Goal: Task Accomplishment & Management: Use online tool/utility

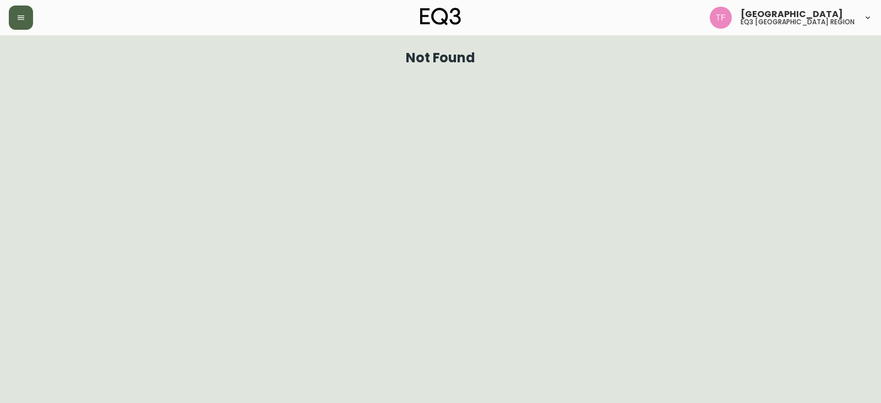
click at [23, 8] on button "button" at bounding box center [21, 18] width 24 height 24
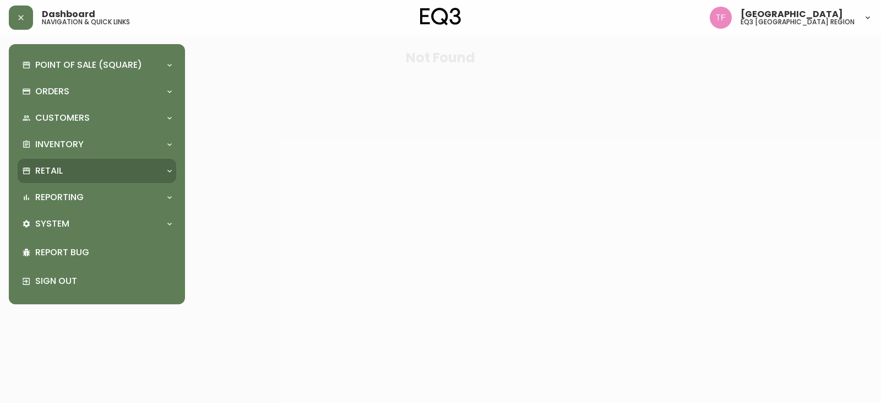
click at [108, 167] on div "Retail" at bounding box center [91, 171] width 139 height 12
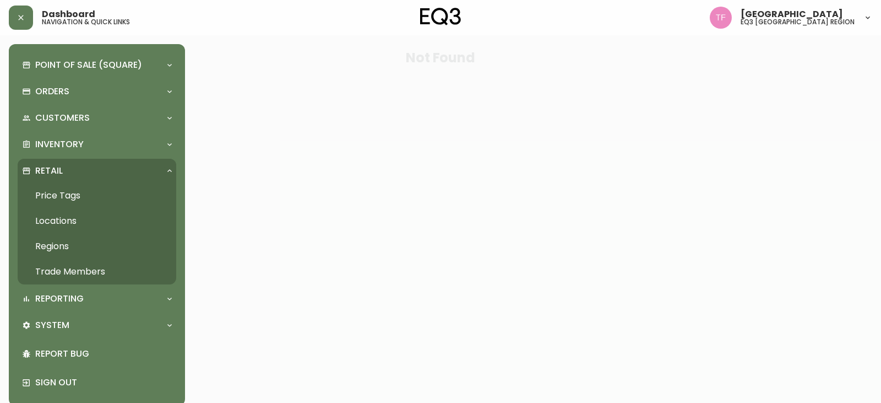
click at [91, 269] on link "Trade Members" at bounding box center [97, 271] width 159 height 25
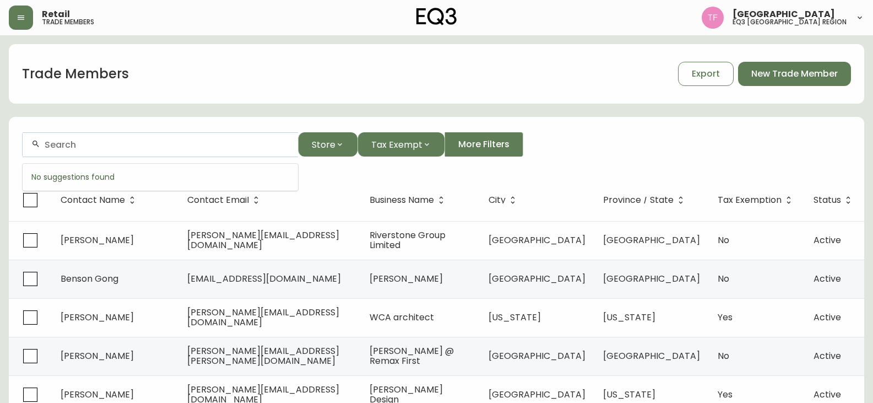
paste input "[PERSON_NAME]"
click at [182, 149] on input "[PERSON_NAME]" at bounding box center [167, 144] width 245 height 10
drag, startPoint x: 80, startPoint y: 141, endPoint x: 65, endPoint y: 148, distance: 16.5
click at [65, 148] on input "[PERSON_NAME]'" at bounding box center [167, 144] width 245 height 10
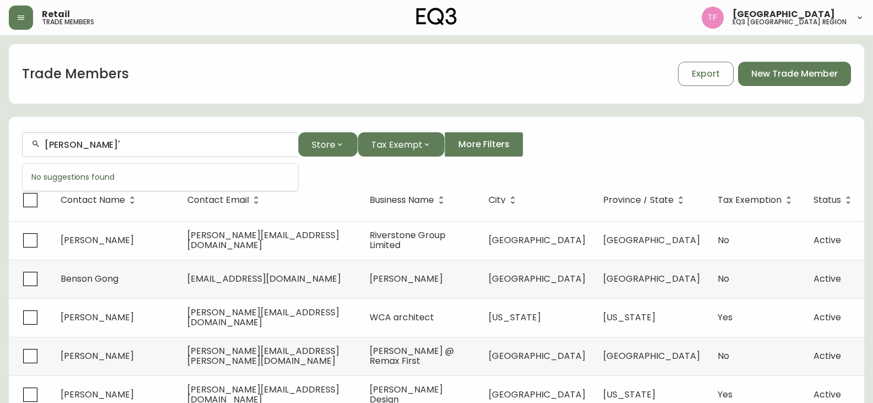
click at [65, 148] on input "[PERSON_NAME]'" at bounding box center [167, 144] width 245 height 10
paste input "[PERSON_NAME]"
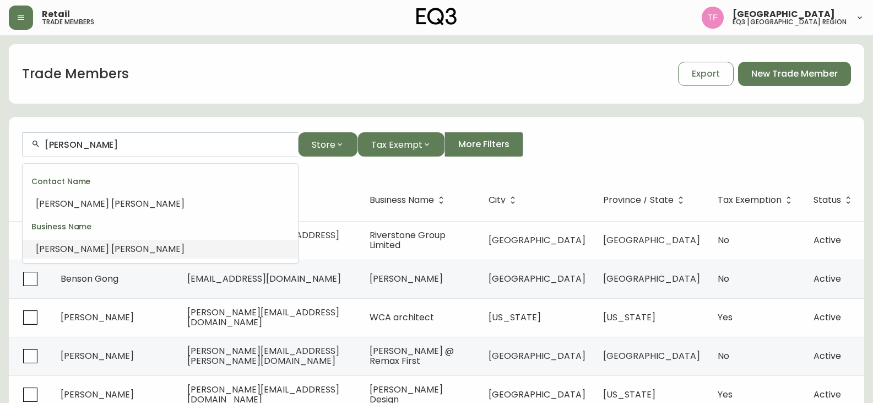
click at [137, 245] on li "[PERSON_NAME]" at bounding box center [160, 249] width 275 height 19
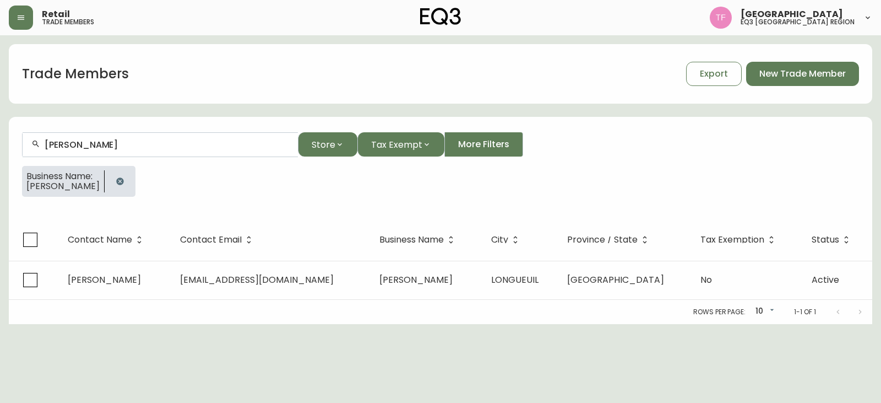
click at [119, 176] on button "button" at bounding box center [120, 181] width 22 height 22
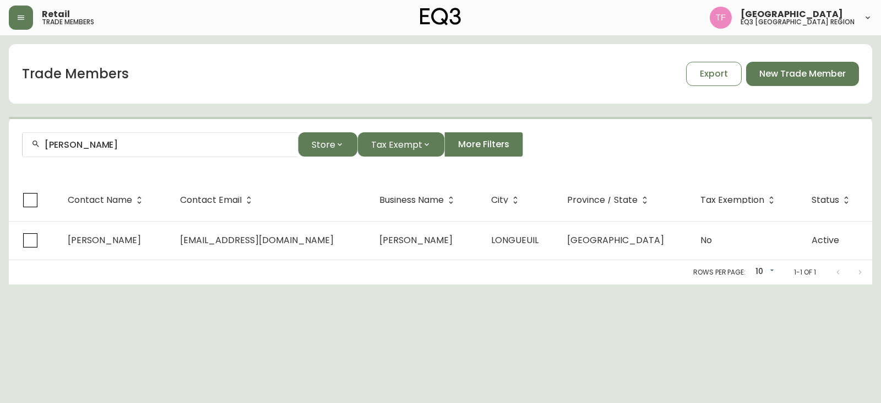
click at [161, 138] on div "[PERSON_NAME]" at bounding box center [160, 144] width 275 height 25
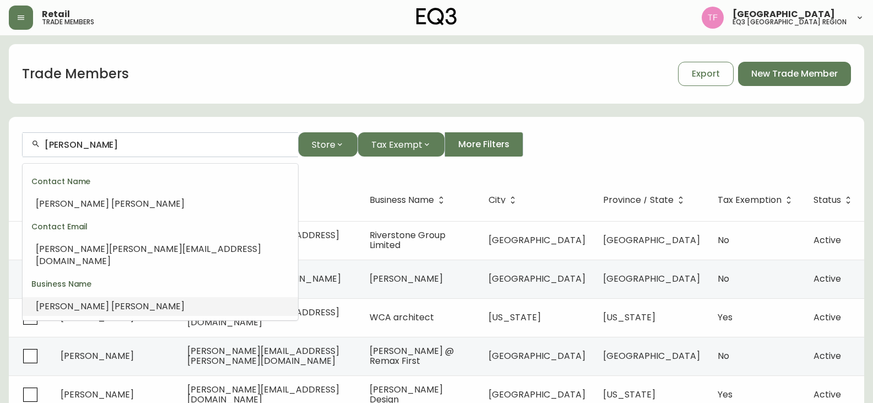
paste input "[PERSON_NAME]"
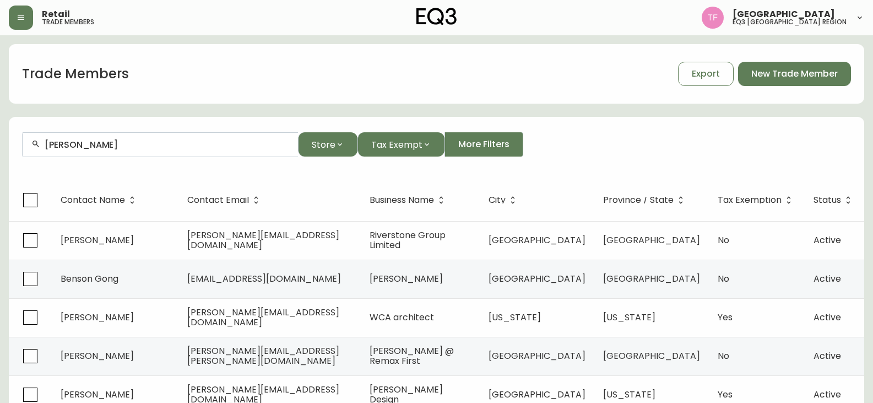
click at [160, 150] on div "[PERSON_NAME]" at bounding box center [160, 144] width 275 height 25
paste input "[PERSON_NAME] DESIGN"
click at [131, 147] on input "[PERSON_NAME] DESIGN" at bounding box center [167, 144] width 245 height 10
paste input "[PERSON_NAME]"
click at [102, 147] on input "[PERSON_NAME]" at bounding box center [167, 144] width 245 height 10
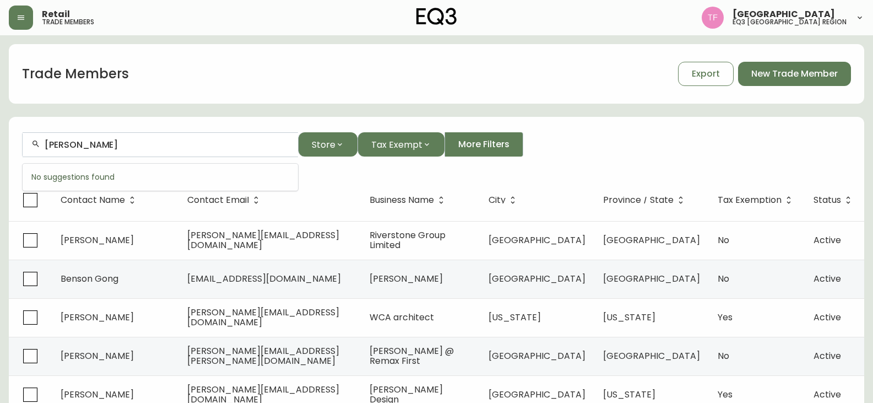
paste input "VILLE DE [GEOGRAPHIC_DATA]"
click at [97, 142] on input "VILLE DE [GEOGRAPHIC_DATA]" at bounding box center [167, 144] width 245 height 10
paste input "[PERSON_NAME] ST-GELAIS"
drag, startPoint x: 123, startPoint y: 138, endPoint x: 111, endPoint y: 145, distance: 13.9
click at [123, 138] on div "[PERSON_NAME] ST-GELAIS" at bounding box center [160, 144] width 275 height 25
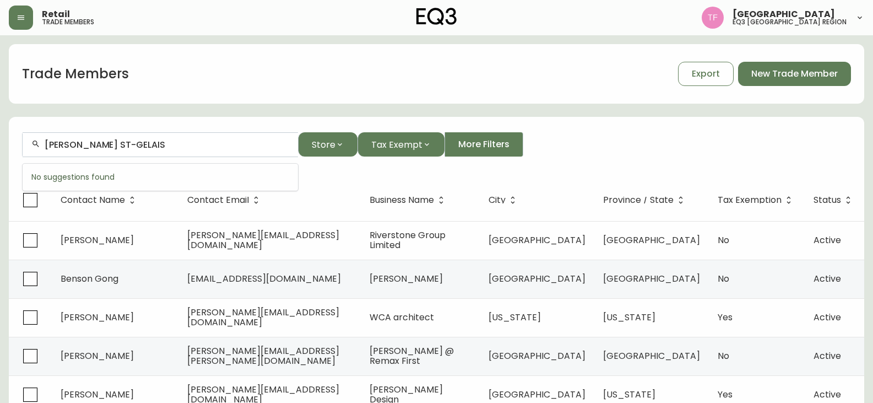
paste input "[PERSON_NAME]"
click at [91, 142] on input "[PERSON_NAME]" at bounding box center [167, 144] width 245 height 10
paste input "[DEMOGRAPHIC_DATA][PERSON_NAME]"
click at [107, 151] on div "[DEMOGRAPHIC_DATA][PERSON_NAME]" at bounding box center [160, 144] width 275 height 25
paste input "[PERSON_NAME]-MEN"
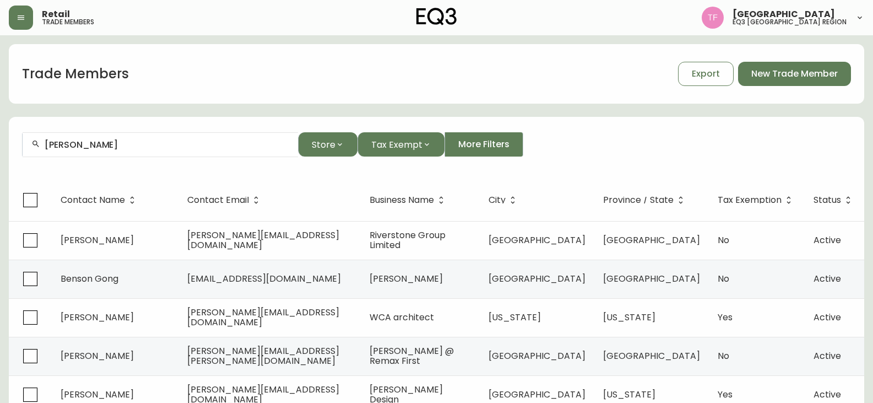
click at [138, 151] on div "[PERSON_NAME]" at bounding box center [160, 144] width 275 height 25
paste input "[PERSON_NAME]"
click at [133, 143] on input "[PERSON_NAME]" at bounding box center [167, 144] width 245 height 10
paste input "[PERSON_NAME]"
click at [126, 142] on input "[PERSON_NAME]" at bounding box center [167, 144] width 245 height 10
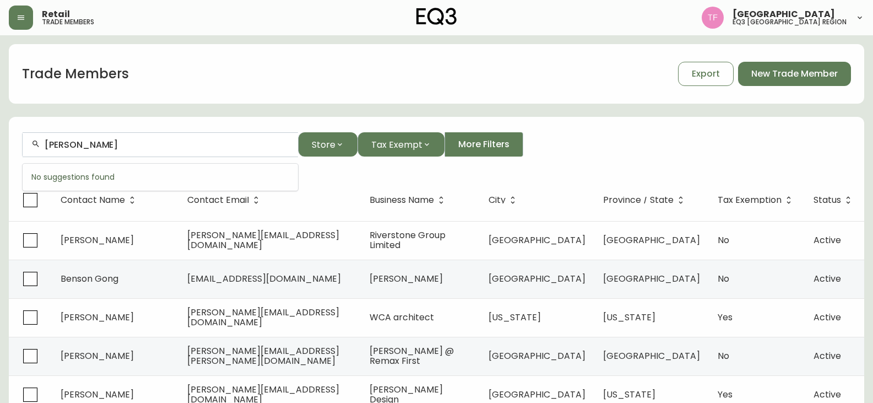
paste input "[PERSON_NAME]"
click at [161, 149] on input "[PERSON_NAME]" at bounding box center [167, 144] width 245 height 10
paste input "[PERSON_NAME]"
click at [98, 139] on div "[PERSON_NAME]" at bounding box center [160, 144] width 275 height 25
paste input "[PERSON_NAME]"
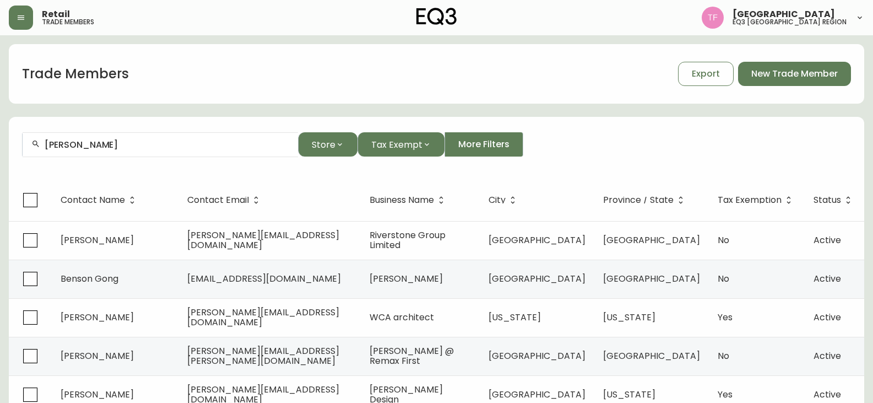
click at [160, 148] on input "[PERSON_NAME]" at bounding box center [167, 144] width 245 height 10
paste input "[PERSON_NAME]"
click at [97, 148] on input "[PERSON_NAME]" at bounding box center [167, 144] width 245 height 10
paste input "[PERSON_NAME]"
click at [84, 145] on input "[PERSON_NAME]" at bounding box center [167, 144] width 245 height 10
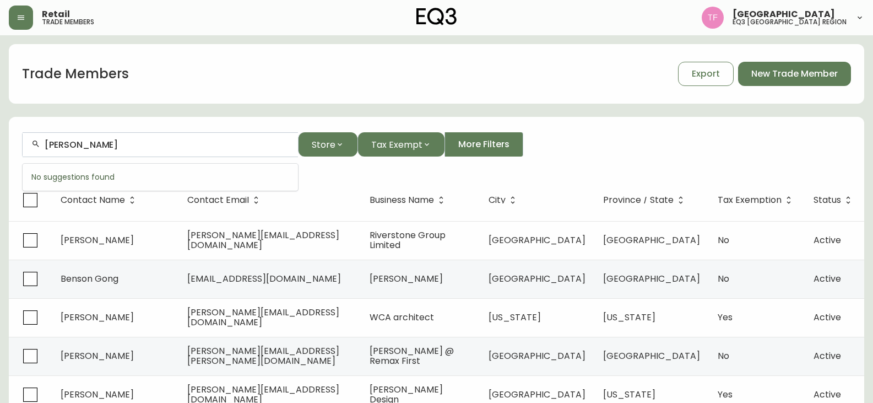
paste input "[PERSON_NAME] [PERSON_NAME]"
click at [131, 143] on input "[PERSON_NAME] [PERSON_NAME]" at bounding box center [167, 144] width 245 height 10
click at [148, 143] on input "[PERSON_NAME] [PERSON_NAME]" at bounding box center [167, 144] width 245 height 10
drag, startPoint x: 105, startPoint y: 143, endPoint x: 6, endPoint y: 140, distance: 99.2
click at [0, 140] on html "Retail trade members [PERSON_NAME] eq3 midwest & west region Trade Members Expo…" at bounding box center [436, 315] width 873 height 631
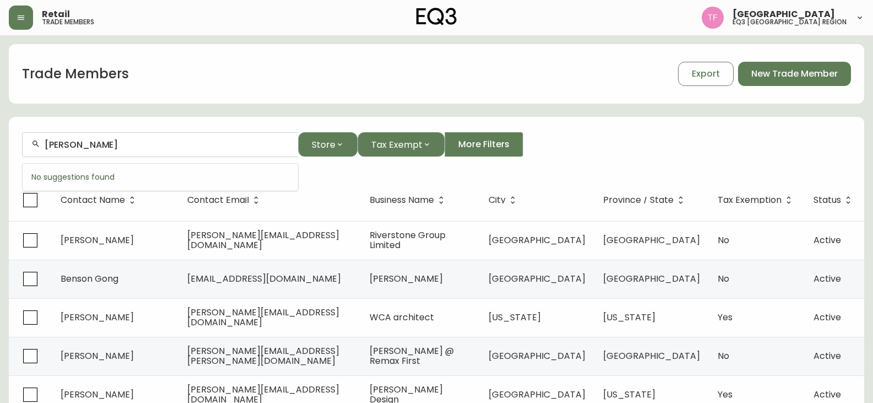
click at [142, 140] on input "[PERSON_NAME]" at bounding box center [167, 144] width 245 height 10
click at [132, 139] on input "DIAKIT" at bounding box center [167, 144] width 245 height 10
paste input "[PERSON_NAME] AU"
click at [119, 154] on div "[PERSON_NAME]" at bounding box center [160, 144] width 275 height 25
paste input "[PERSON_NAME]"
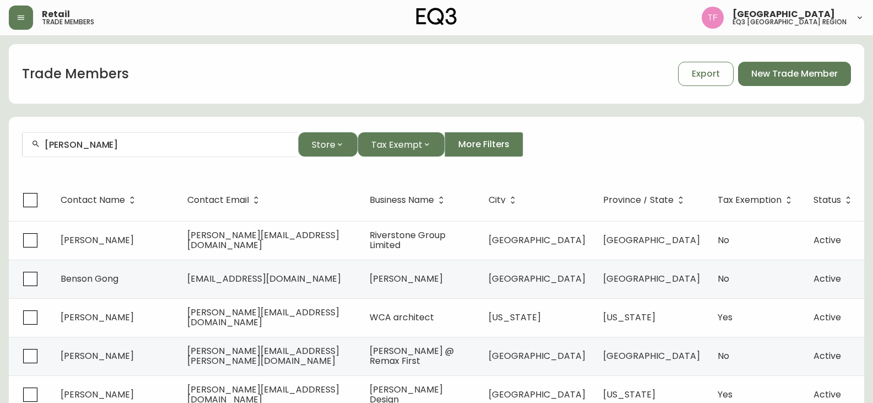
click at [143, 144] on input "[PERSON_NAME]" at bounding box center [167, 144] width 245 height 10
paste input "[PERSON_NAME] DESIGNER"
click at [100, 148] on input "[PERSON_NAME] DESIGNER" at bounding box center [167, 144] width 245 height 10
click at [126, 145] on input "[PERSON_NAME] DESIGNER" at bounding box center [167, 144] width 245 height 10
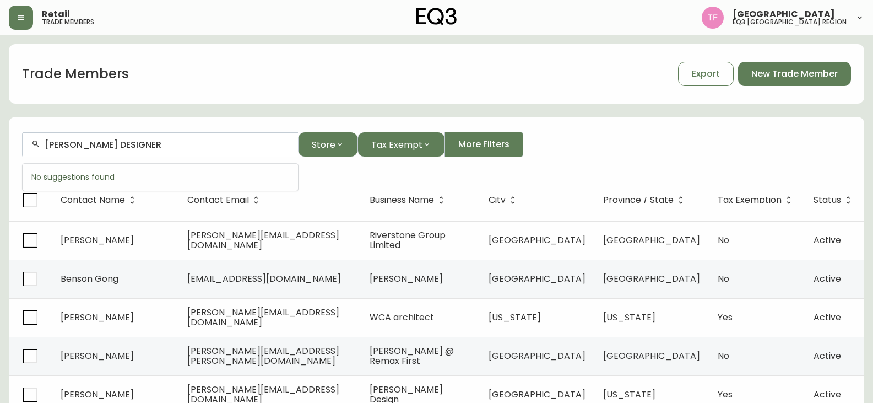
click at [126, 145] on input "[PERSON_NAME] DESIGNER" at bounding box center [167, 144] width 245 height 10
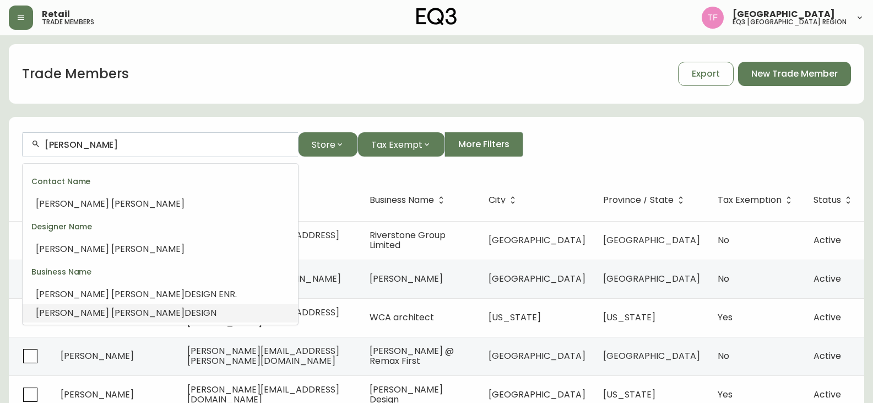
click at [185, 309] on span "DESIGN" at bounding box center [201, 312] width 32 height 13
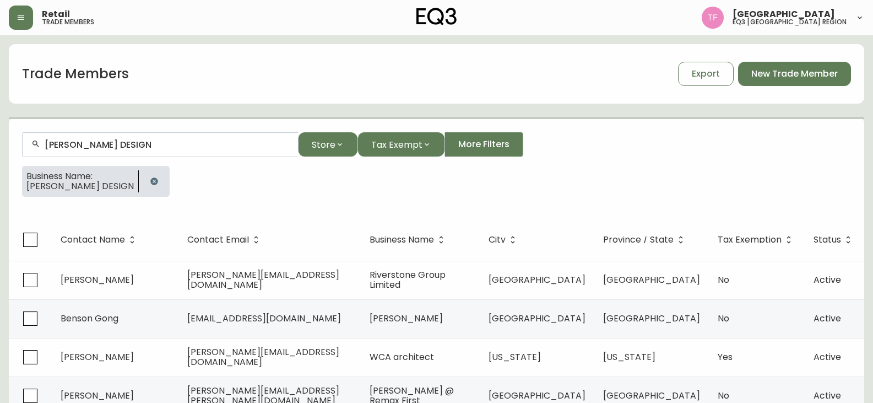
click at [136, 144] on input "[PERSON_NAME] DESIGN" at bounding box center [167, 144] width 245 height 10
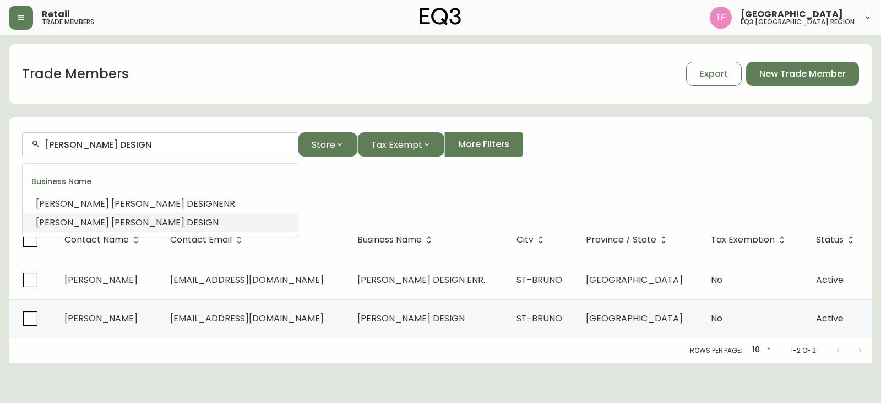
click at [136, 144] on input "[PERSON_NAME] DESIGN" at bounding box center [167, 144] width 245 height 10
drag, startPoint x: 136, startPoint y: 144, endPoint x: 121, endPoint y: 144, distance: 14.9
click at [121, 144] on input "[PERSON_NAME] DESIGN" at bounding box center [167, 144] width 245 height 10
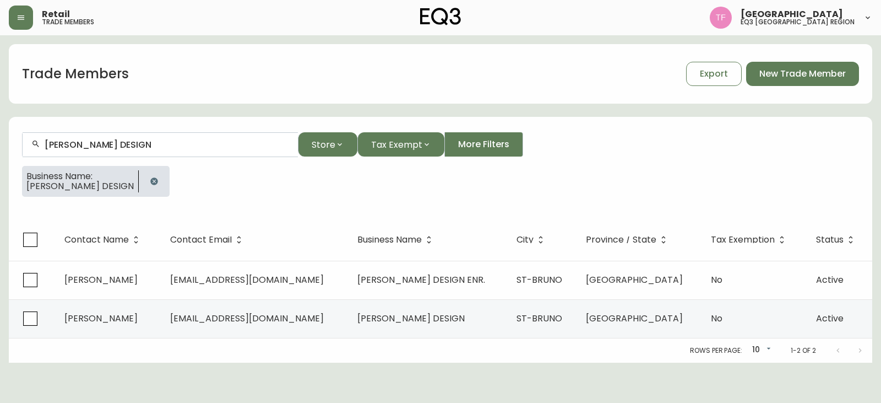
click at [150, 181] on button "button" at bounding box center [154, 181] width 22 height 22
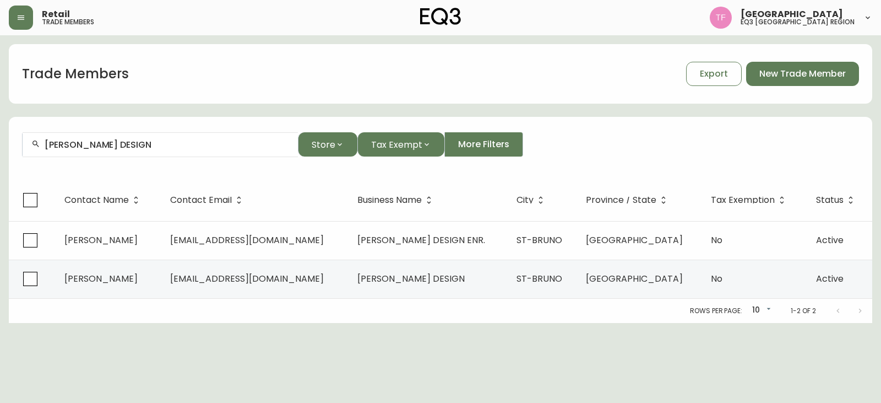
click at [156, 149] on input "[PERSON_NAME] DESIGN" at bounding box center [167, 144] width 245 height 10
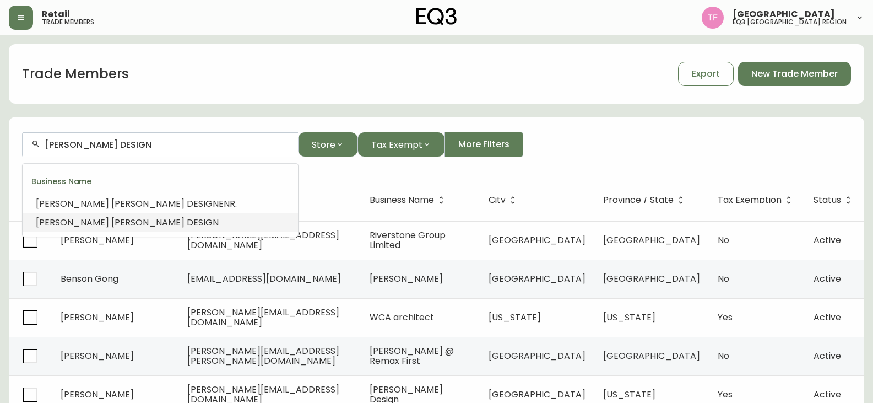
drag, startPoint x: 162, startPoint y: 145, endPoint x: 146, endPoint y: 143, distance: 16.2
click at [146, 143] on input "[PERSON_NAME] DESIGN" at bounding box center [167, 144] width 245 height 10
paste input "[PERSON_NAME]"
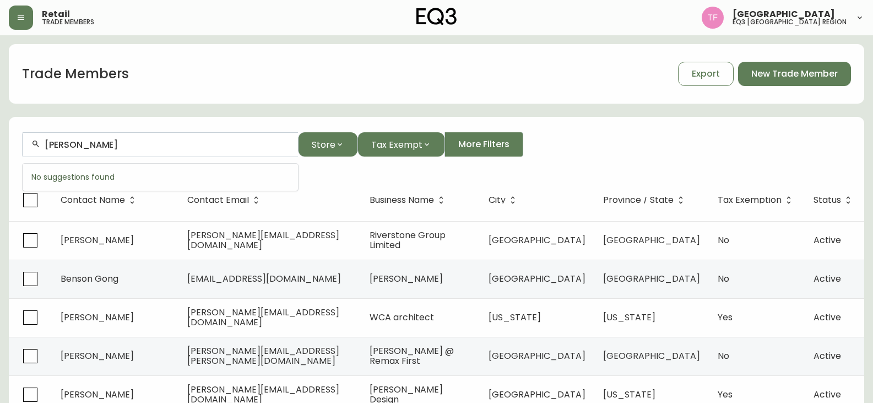
click at [139, 144] on input "[PERSON_NAME]" at bounding box center [167, 144] width 245 height 10
paste input "FERAND [PERSON_NAME]"
click at [160, 146] on input "FERAND [PERSON_NAME]" at bounding box center [167, 144] width 245 height 10
paste input "SAUDADE STUDIO"
click at [183, 202] on li "Saudade Studio Floral" at bounding box center [160, 203] width 275 height 19
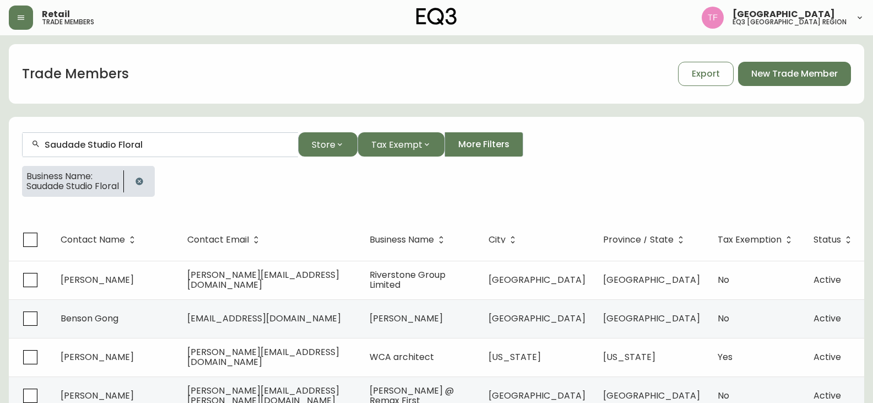
click at [131, 141] on input "Saudade Studio Floral" at bounding box center [167, 144] width 245 height 10
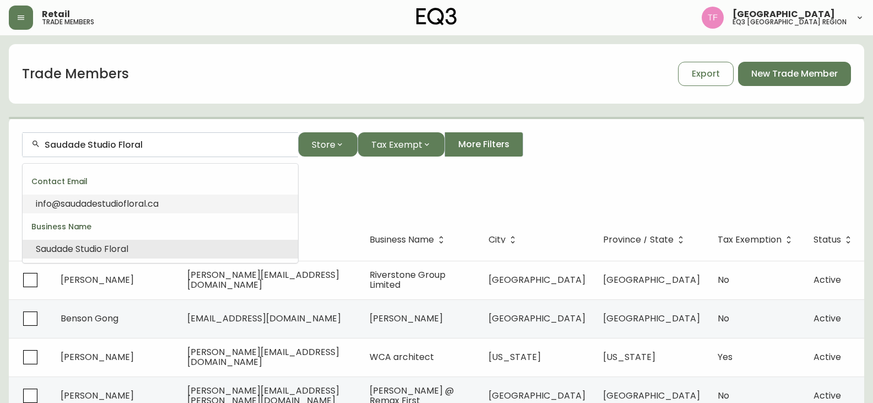
click at [131, 141] on input "Saudade Studio Floral" at bounding box center [167, 144] width 245 height 10
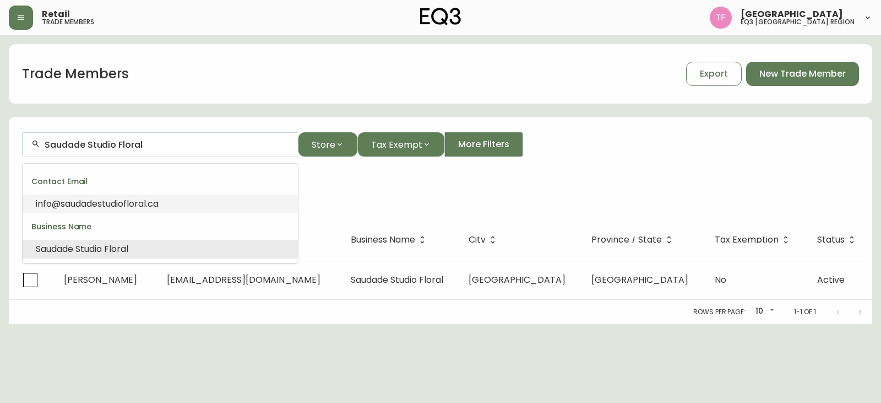
drag, startPoint x: 131, startPoint y: 141, endPoint x: 111, endPoint y: 142, distance: 19.9
click at [111, 142] on input "Saudade Studio Floral" at bounding box center [167, 144] width 245 height 10
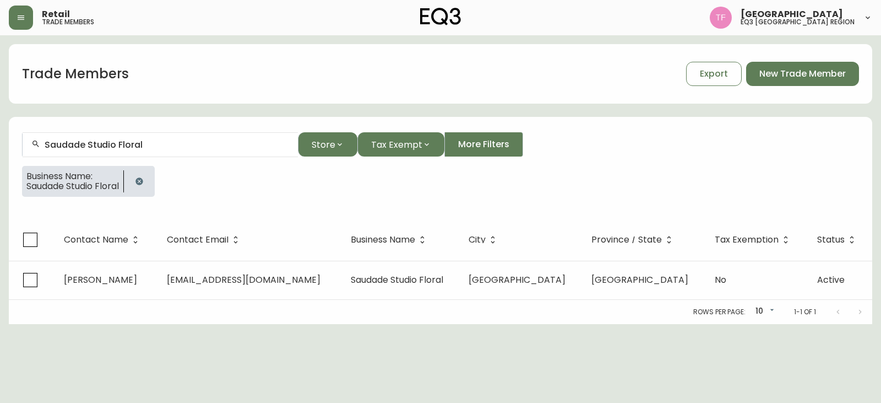
drag, startPoint x: 152, startPoint y: 177, endPoint x: 169, endPoint y: 169, distance: 19.0
click at [150, 177] on button "button" at bounding box center [139, 181] width 22 height 22
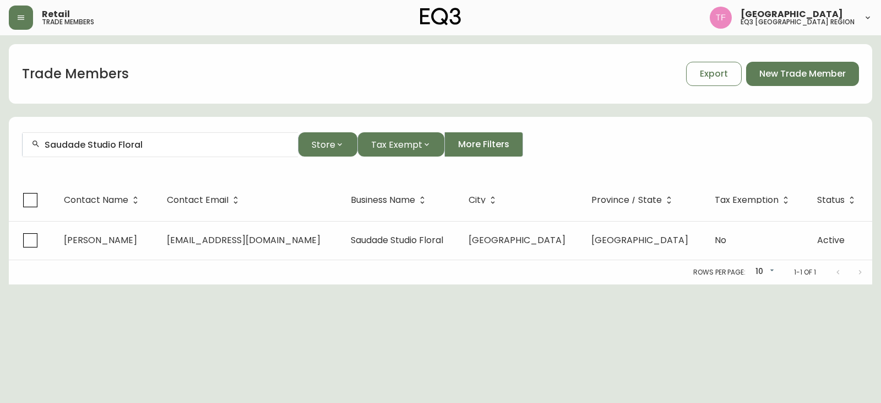
click at [155, 144] on input "Saudade Studio Floral" at bounding box center [167, 144] width 245 height 10
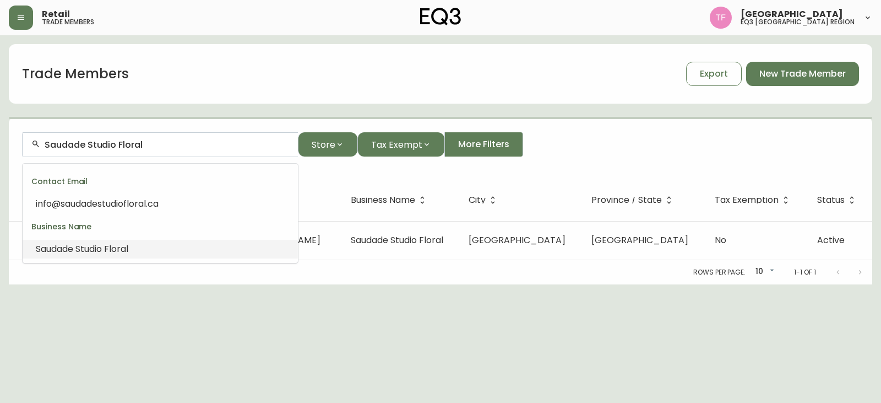
click at [155, 144] on input "Saudade Studio Floral" at bounding box center [167, 144] width 245 height 10
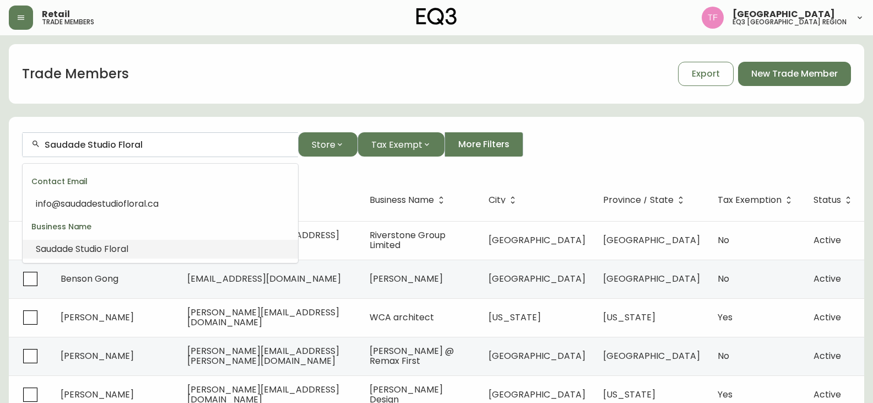
paste input "[PERSON_NAME]"
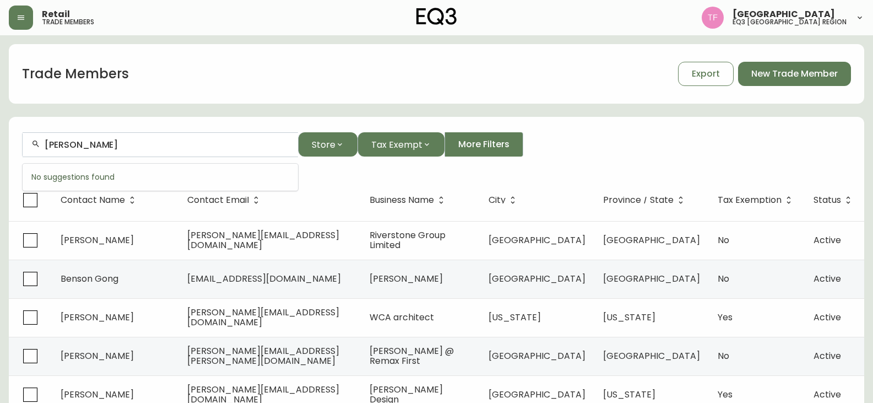
click at [151, 143] on input "[PERSON_NAME]" at bounding box center [167, 144] width 245 height 10
paste input "[PERSON_NAME]"
click at [129, 142] on input "[PERSON_NAME]" at bounding box center [167, 144] width 245 height 10
paste input "[PERSON_NAME]"
click at [99, 145] on input "[PERSON_NAME]" at bounding box center [167, 144] width 245 height 10
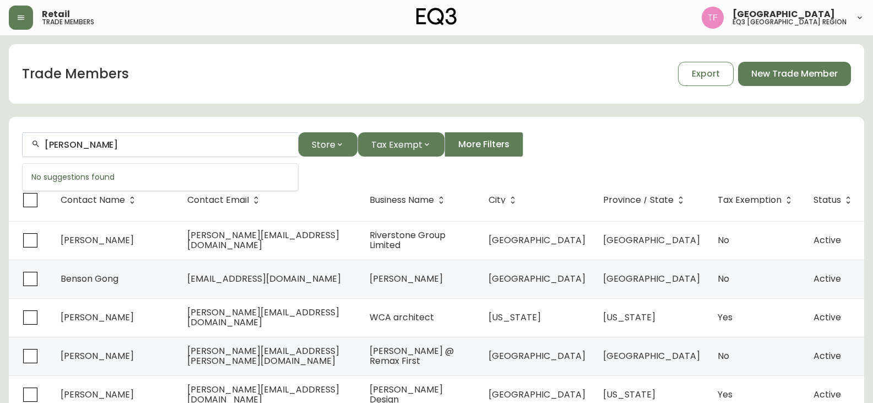
paste input "[PERSON_NAME]"
click at [135, 144] on input "[PERSON_NAME]" at bounding box center [167, 144] width 245 height 10
paste input "[PERSON_NAME] DE L"
click at [123, 142] on input "[PERSON_NAME]" at bounding box center [167, 144] width 245 height 10
paste input "[PERSON_NAME]"
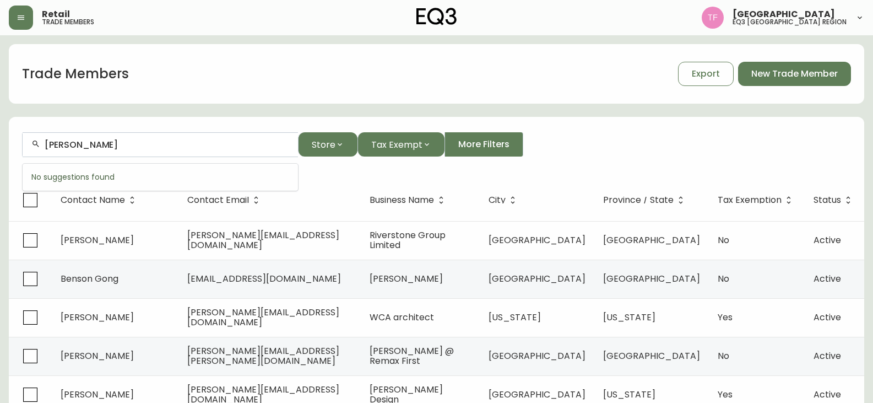
click at [130, 145] on input "[PERSON_NAME]" at bounding box center [167, 144] width 245 height 10
paste input "[PERSON_NAME]"
click at [133, 148] on input "[PERSON_NAME]" at bounding box center [167, 144] width 245 height 10
paste input "[PERSON_NAME]"
click at [155, 148] on input "[PERSON_NAME]" at bounding box center [167, 144] width 245 height 10
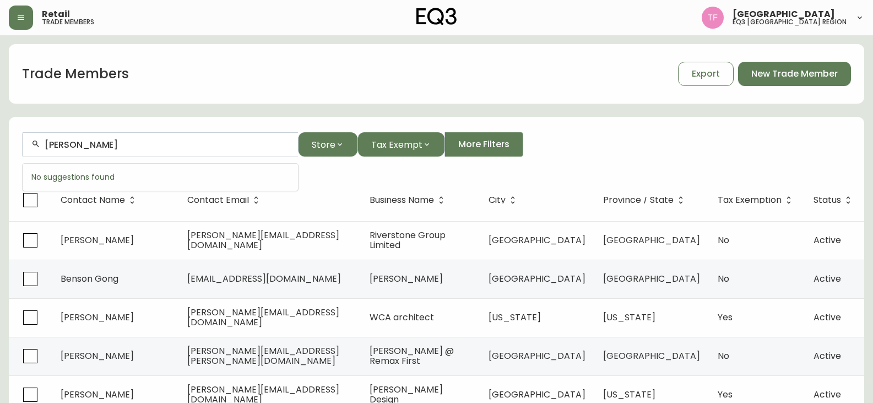
click at [167, 144] on input "[PERSON_NAME]" at bounding box center [167, 144] width 245 height 10
click at [169, 150] on div "[PERSON_NAME]" at bounding box center [160, 144] width 275 height 25
paste input "[PERSON_NAME]"
click at [104, 196] on li "[PERSON_NAME]" at bounding box center [160, 203] width 275 height 19
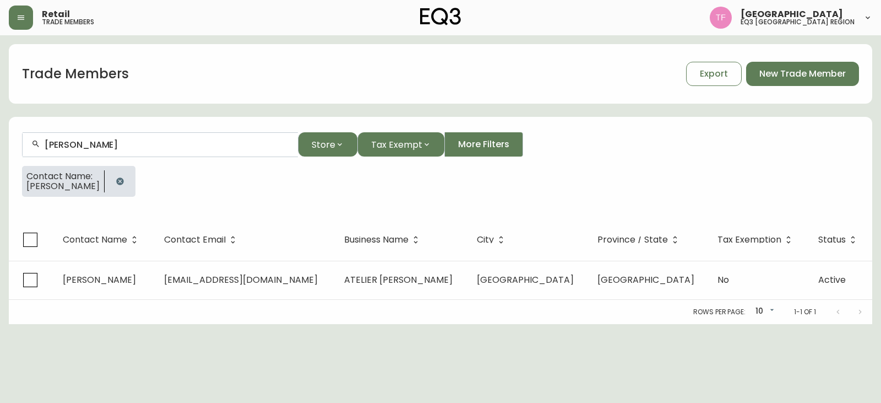
click at [116, 187] on button "button" at bounding box center [120, 181] width 22 height 22
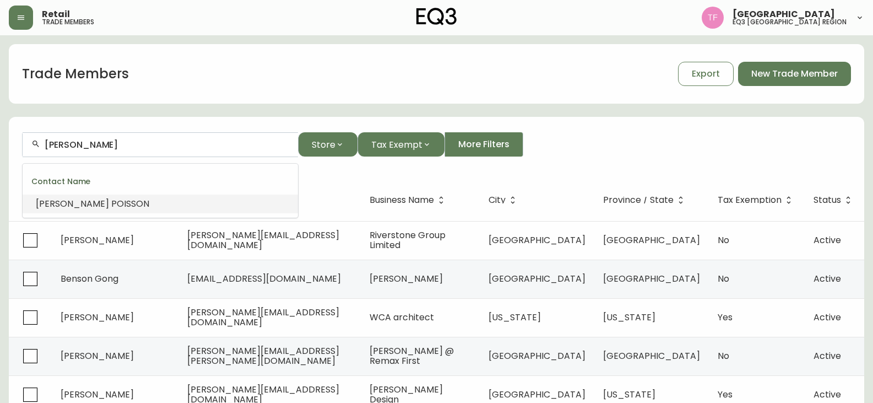
click at [126, 144] on input "[PERSON_NAME]" at bounding box center [167, 144] width 245 height 10
paste input "[PERSON_NAME]"
click at [147, 143] on input "[PERSON_NAME]" at bounding box center [167, 144] width 245 height 10
paste input "[PERSON_NAME]"
click at [120, 145] on input "[PERSON_NAME]" at bounding box center [167, 144] width 245 height 10
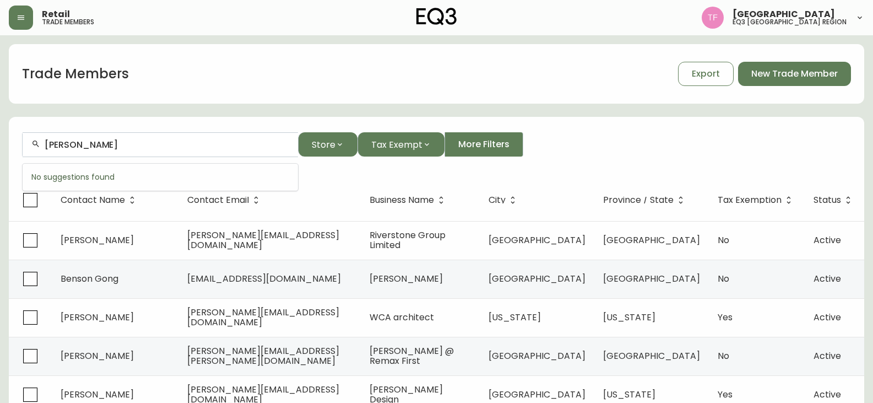
paste input "[PERSON_NAME]"
click at [120, 155] on div "[PERSON_NAME]" at bounding box center [160, 144] width 275 height 25
paste input "[PERSON_NAME]"
click at [105, 147] on input "[PERSON_NAME]" at bounding box center [167, 144] width 245 height 10
paste input "[PERSON_NAME]"
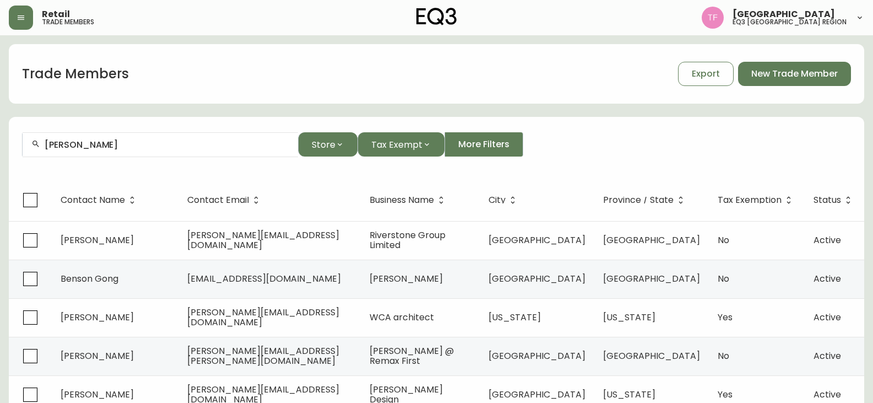
click at [114, 143] on input "[PERSON_NAME]" at bounding box center [167, 144] width 245 height 10
paste input "[PERSON_NAME]"
click at [101, 142] on input "[PERSON_NAME]" at bounding box center [167, 144] width 245 height 10
paste input "[PERSON_NAME]"
click at [96, 146] on input "[PERSON_NAME]" at bounding box center [167, 144] width 245 height 10
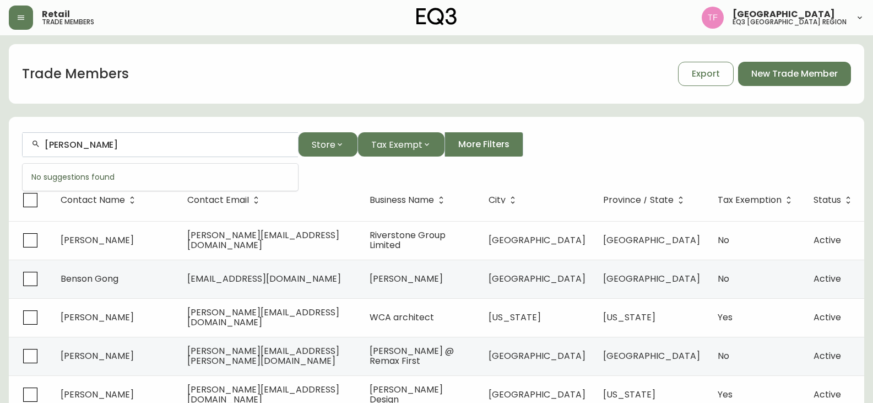
paste input "[PERSON_NAME]"
click at [107, 198] on li "[PERSON_NAME]" at bounding box center [160, 203] width 275 height 19
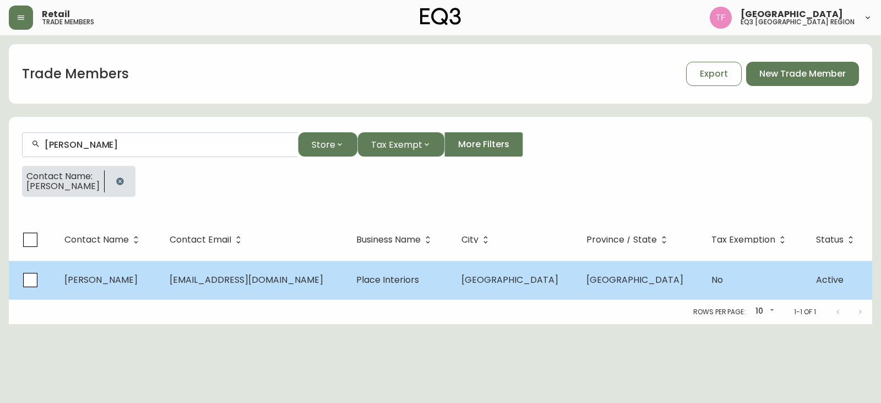
type input "[PERSON_NAME]"
click at [513, 283] on span "[GEOGRAPHIC_DATA]" at bounding box center [510, 279] width 97 height 13
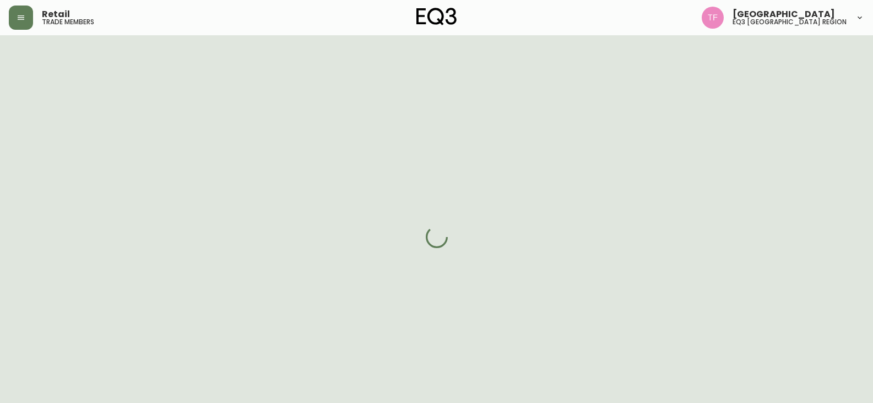
select select "ON"
select select "CA"
select select "CA_EN"
select select "Social Media"
select select "Interior Designer"
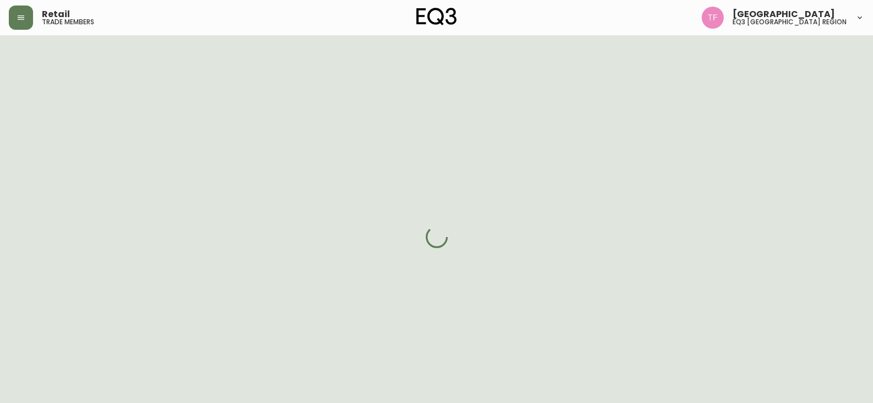
select select "cjw10z96r006i6gs06enveott"
select select "false"
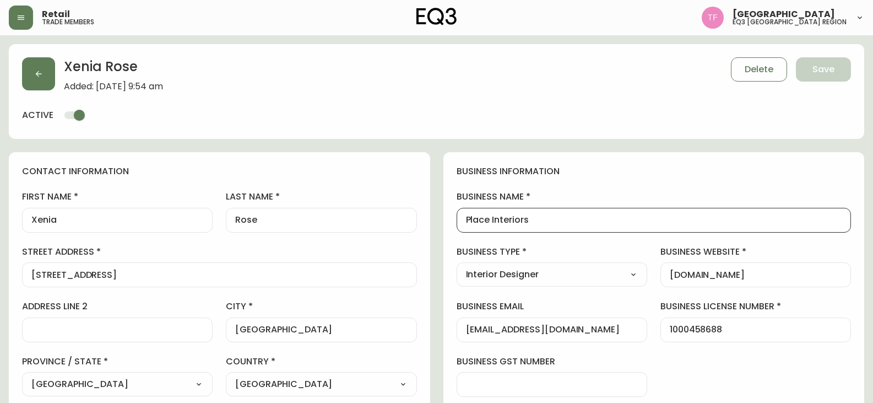
drag, startPoint x: 558, startPoint y: 219, endPoint x: 467, endPoint y: 219, distance: 91.4
click at [467, 219] on input "Place Interiors" at bounding box center [654, 220] width 376 height 10
click at [27, 67] on button "button" at bounding box center [38, 73] width 33 height 33
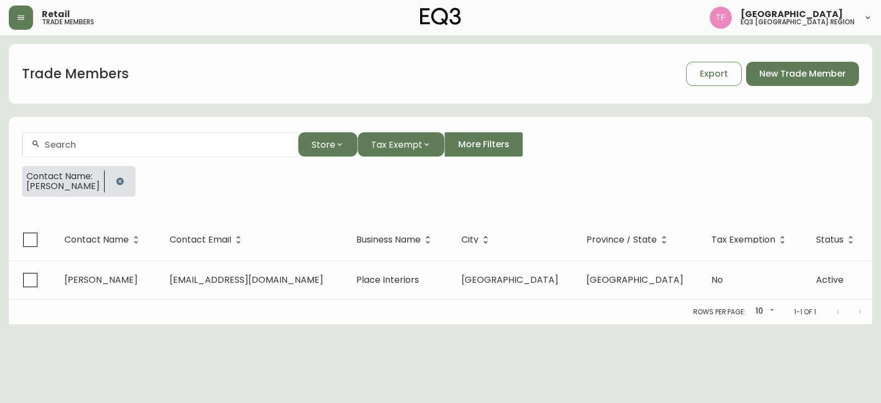
click at [117, 185] on icon "button" at bounding box center [120, 181] width 9 height 9
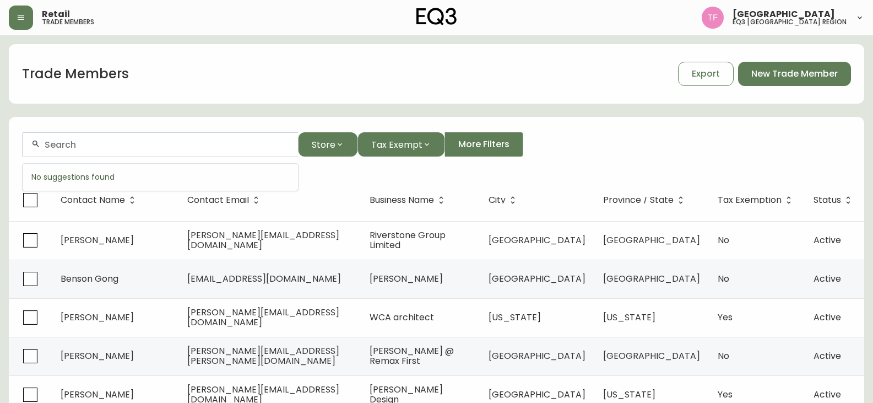
drag, startPoint x: 106, startPoint y: 150, endPoint x: 65, endPoint y: 144, distance: 41.2
paste input "[PERSON_NAME]"
click at [83, 139] on div "[PERSON_NAME]" at bounding box center [160, 144] width 275 height 25
drag, startPoint x: 83, startPoint y: 139, endPoint x: 66, endPoint y: 148, distance: 19.2
paste input "[PERSON_NAME]"
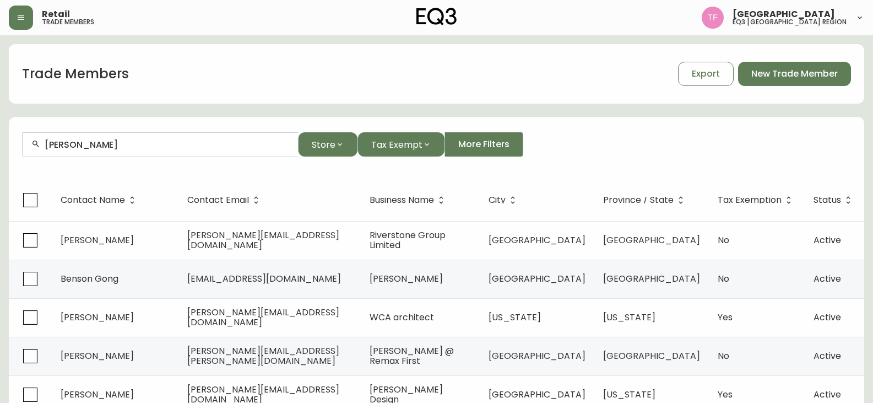
click at [167, 154] on div "[PERSON_NAME]" at bounding box center [160, 144] width 275 height 25
paste input "LARCHWOOD URBAN DEVELOPME"
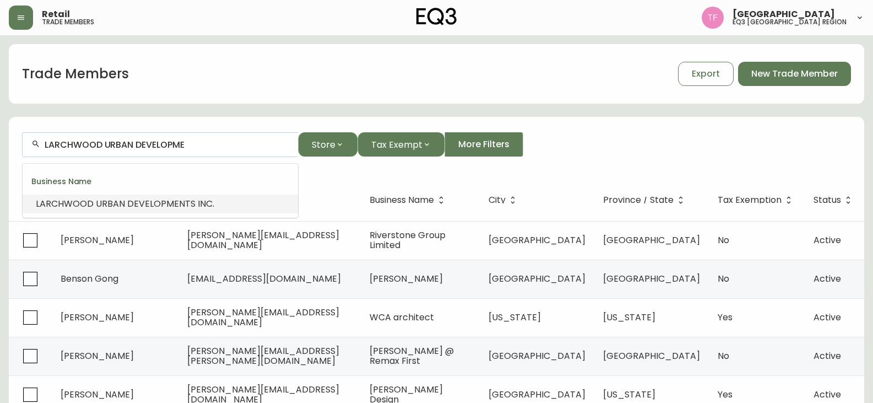
click at [179, 205] on span "NTS INC." at bounding box center [196, 203] width 35 height 13
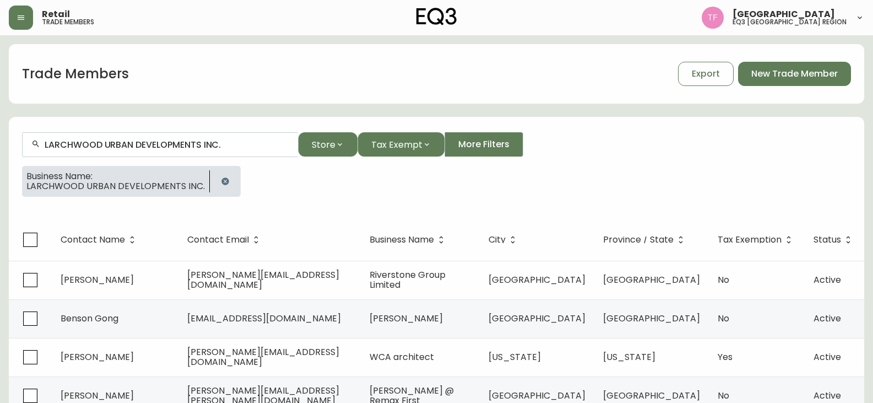
click at [185, 142] on input "LARCHWOOD URBAN DEVELOPMENTS INC." at bounding box center [167, 144] width 245 height 10
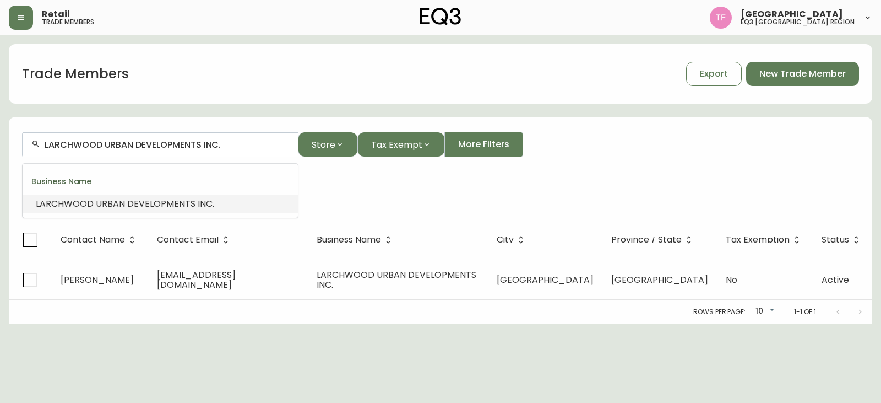
click at [185, 142] on input "LARCHWOOD URBAN DEVELOPMENTS INC." at bounding box center [167, 144] width 245 height 10
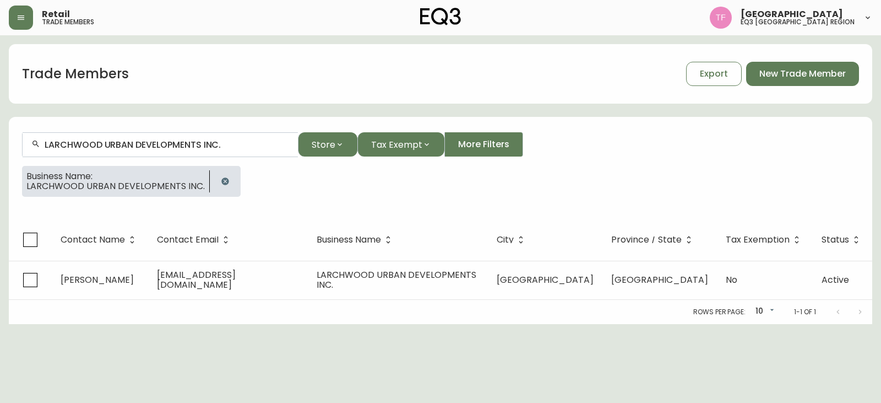
click at [214, 186] on button "button" at bounding box center [225, 181] width 22 height 22
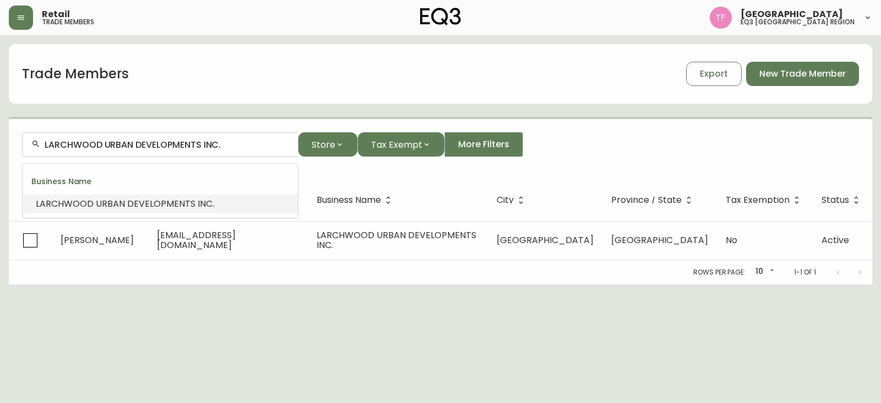
click at [200, 143] on input "LARCHWOOD URBAN DEVELOPMENTS INC." at bounding box center [167, 144] width 245 height 10
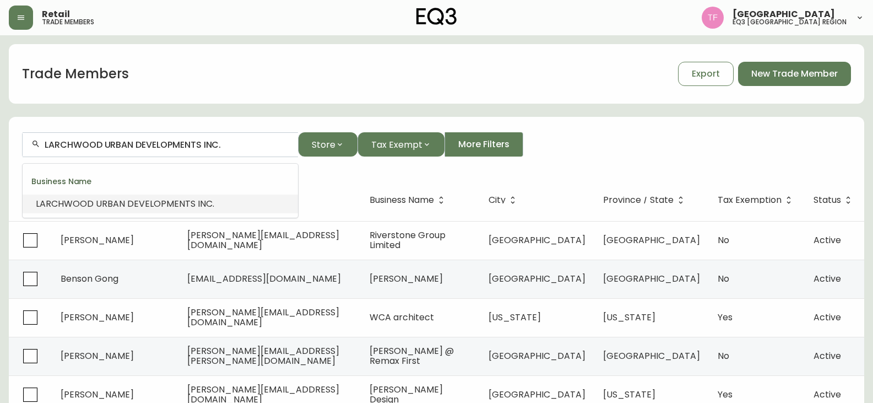
click at [200, 143] on input "LARCHWOOD URBAN DEVELOPMENTS INC." at bounding box center [167, 144] width 245 height 10
paste input "[PERSON_NAME]"
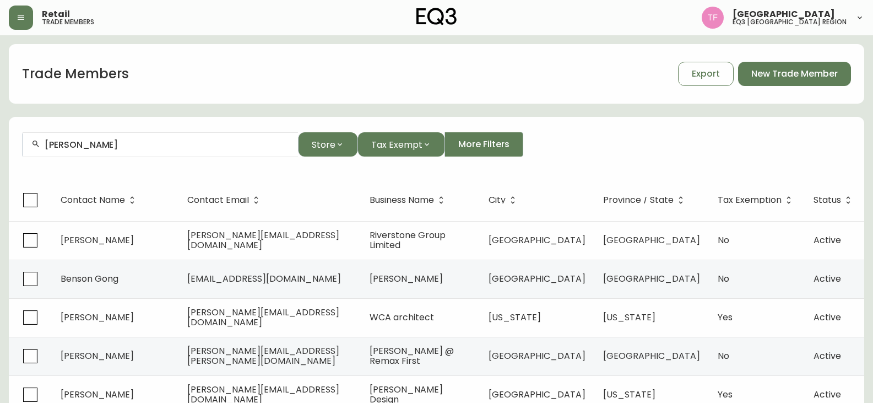
click at [114, 145] on input "[PERSON_NAME]" at bounding box center [167, 144] width 245 height 10
paste input "[PERSON_NAME]"
click at [74, 136] on div "[PERSON_NAME]" at bounding box center [160, 144] width 275 height 25
paste input "[PERSON_NAME]"
click at [155, 140] on input "[PERSON_NAME]" at bounding box center [167, 144] width 245 height 10
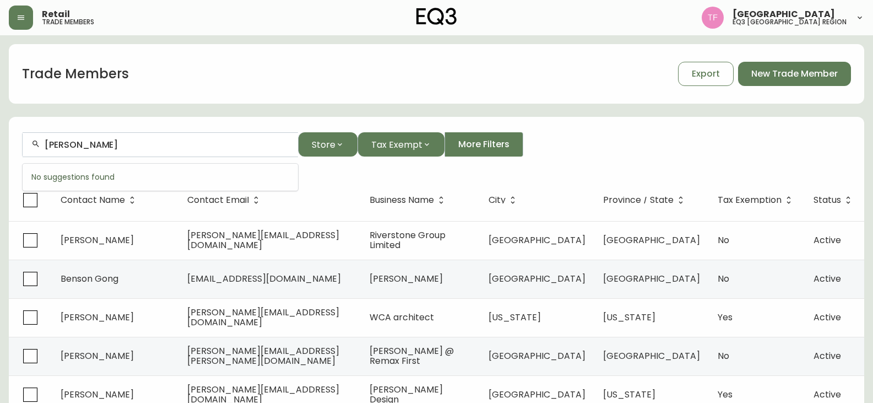
paste input "[PERSON_NAME]"
click at [148, 137] on div "[PERSON_NAME]" at bounding box center [160, 144] width 275 height 25
paste input "[PERSON_NAME]"
click at [123, 142] on input "[PERSON_NAME]" at bounding box center [167, 144] width 245 height 10
paste input "[PERSON_NAME]"
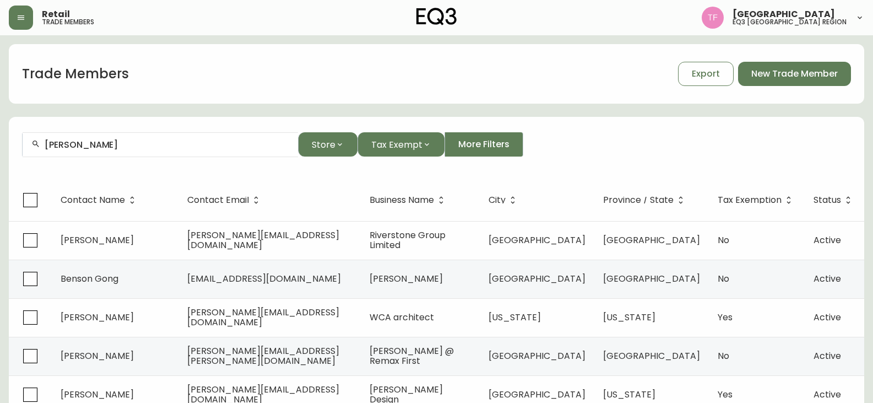
click at [93, 136] on div "[PERSON_NAME]" at bounding box center [160, 144] width 275 height 25
paste input "[PERSON_NAME]"
drag, startPoint x: 145, startPoint y: 154, endPoint x: 144, endPoint y: 147, distance: 7.3
click at [145, 153] on div "[PERSON_NAME]" at bounding box center [160, 144] width 275 height 25
paste input "[PERSON_NAME]"
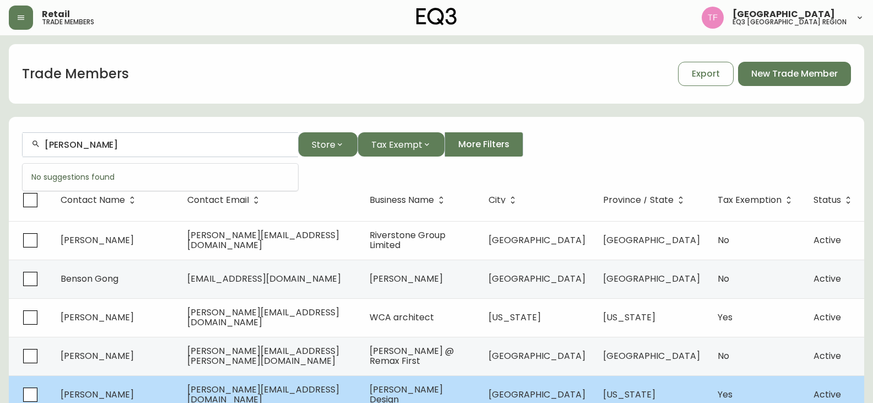
type input "[PERSON_NAME]"
